Goal: Information Seeking & Learning: Find specific fact

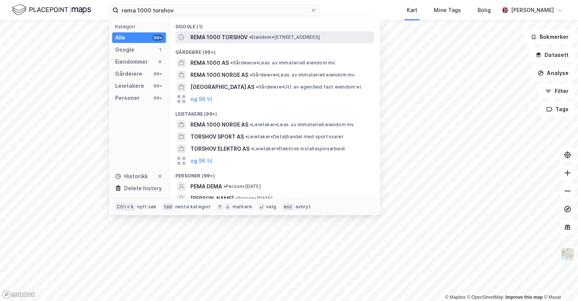
type input "rema 1000 torshov"
click at [226, 37] on span "REMA 1000 TORSHOV" at bounding box center [218, 37] width 57 height 9
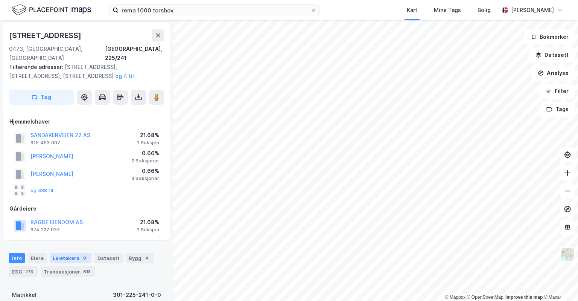
click at [69, 253] on div "Leietakere 9" at bounding box center [71, 258] width 42 height 11
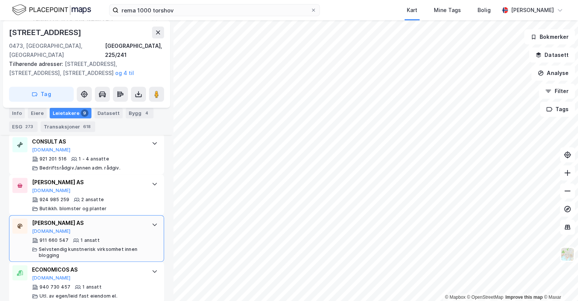
scroll to position [493, 0]
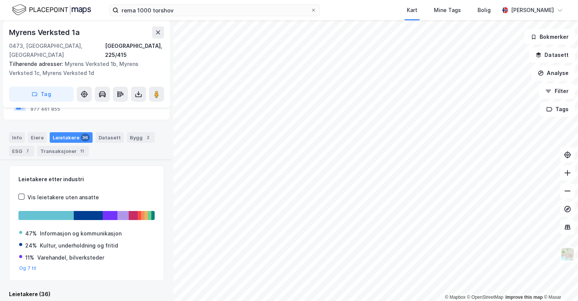
scroll to position [247, 0]
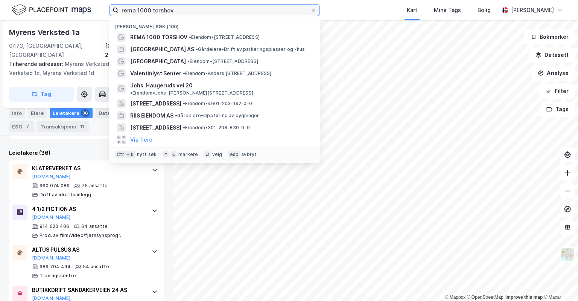
click at [159, 11] on input "rema 1000 torshov" at bounding box center [215, 10] width 192 height 11
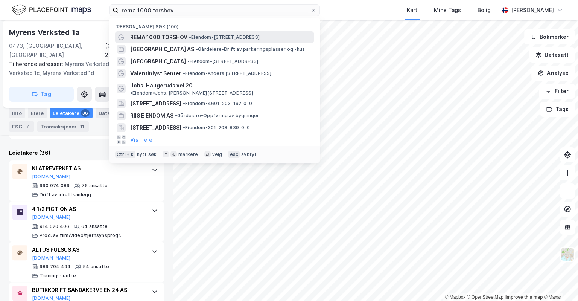
click at [180, 33] on span "REMA 1000 TORSHOV" at bounding box center [158, 37] width 57 height 9
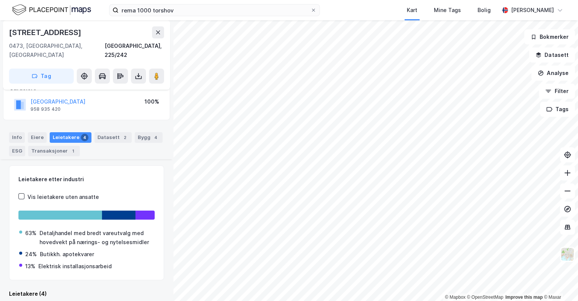
scroll to position [136, 0]
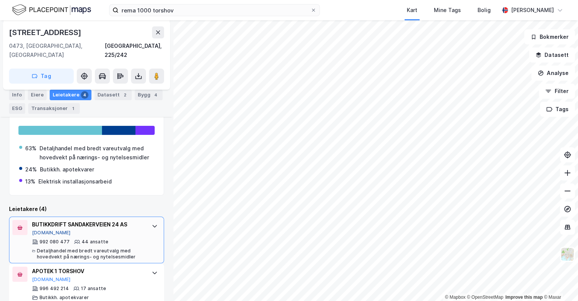
click at [48, 230] on button "[DOMAIN_NAME]" at bounding box center [51, 233] width 39 height 6
